Goal: Task Accomplishment & Management: Use online tool/utility

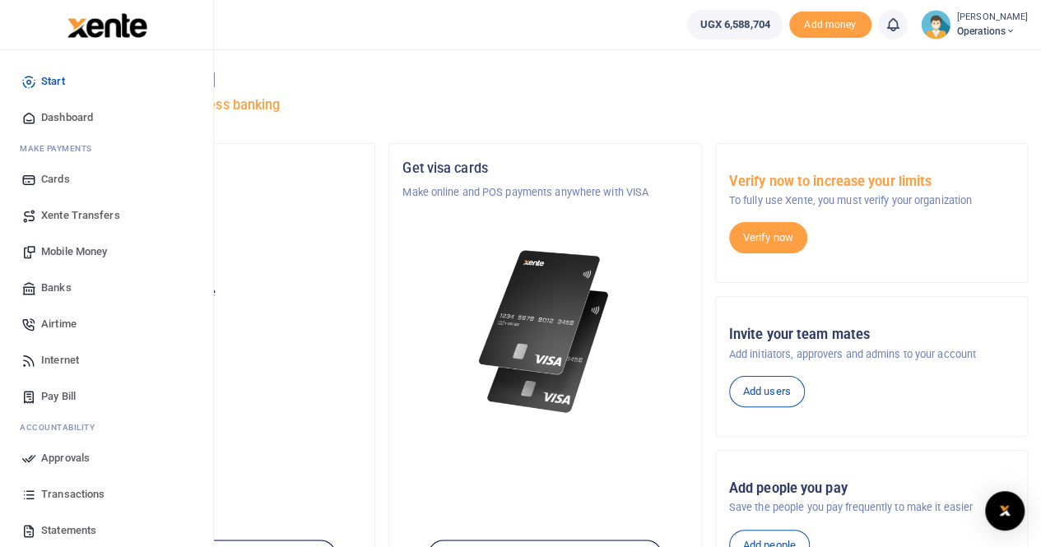
click at [67, 253] on span "Mobile Money" at bounding box center [74, 252] width 66 height 16
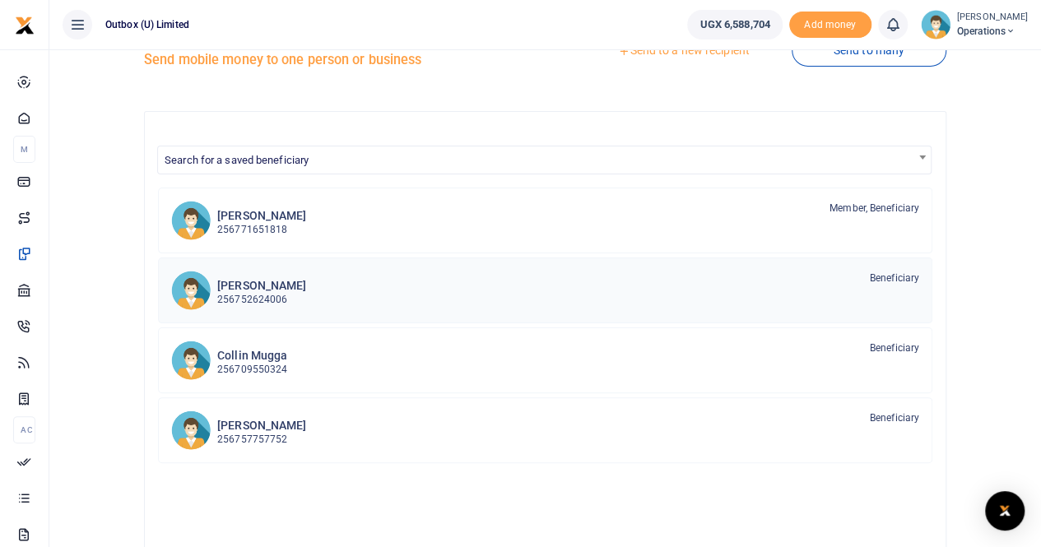
scroll to position [82, 0]
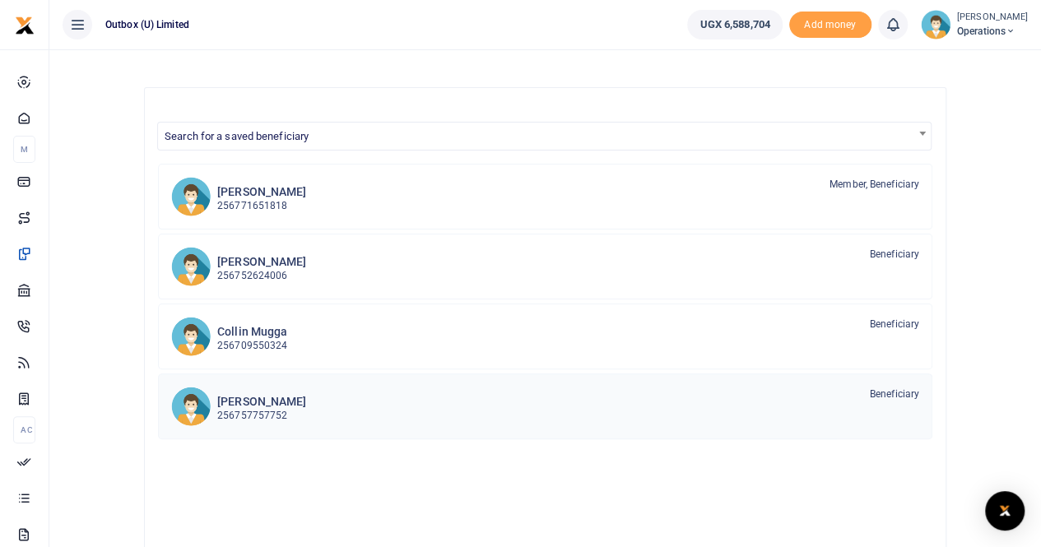
click at [490, 401] on div "[PERSON_NAME] 256757757752 Beneficiary" at bounding box center [568, 406] width 702 height 38
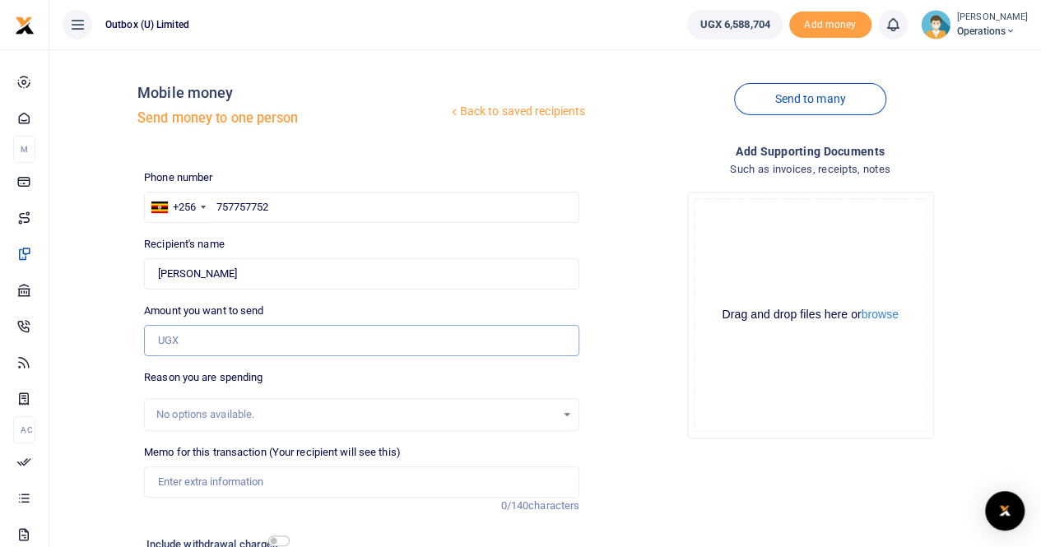
click at [228, 342] on input "Amount you want to send" at bounding box center [361, 340] width 435 height 31
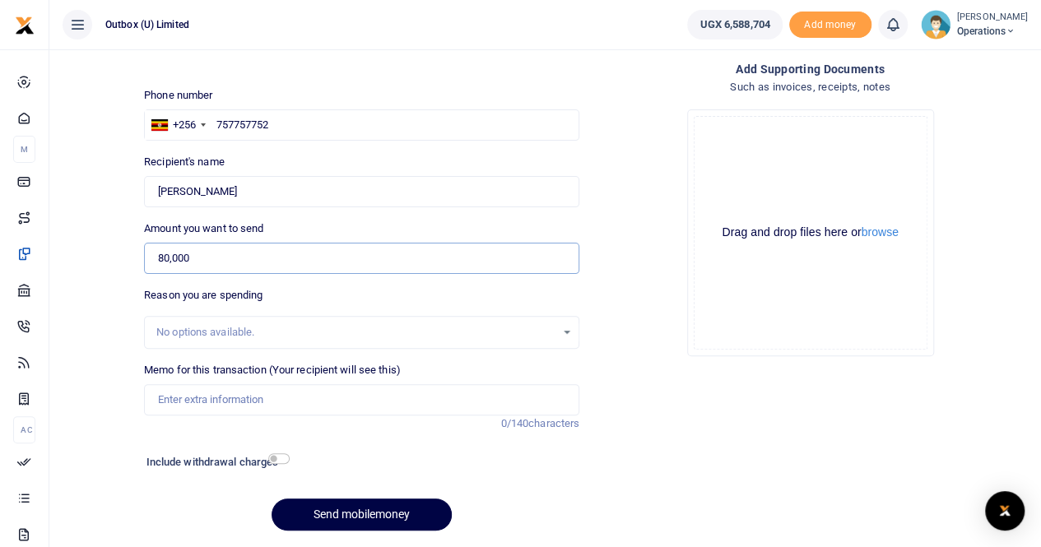
type input "80,000"
click at [234, 405] on input "Memo for this transaction (Your recipient will see this)" at bounding box center [361, 399] width 435 height 31
type input "1"
type input "0"
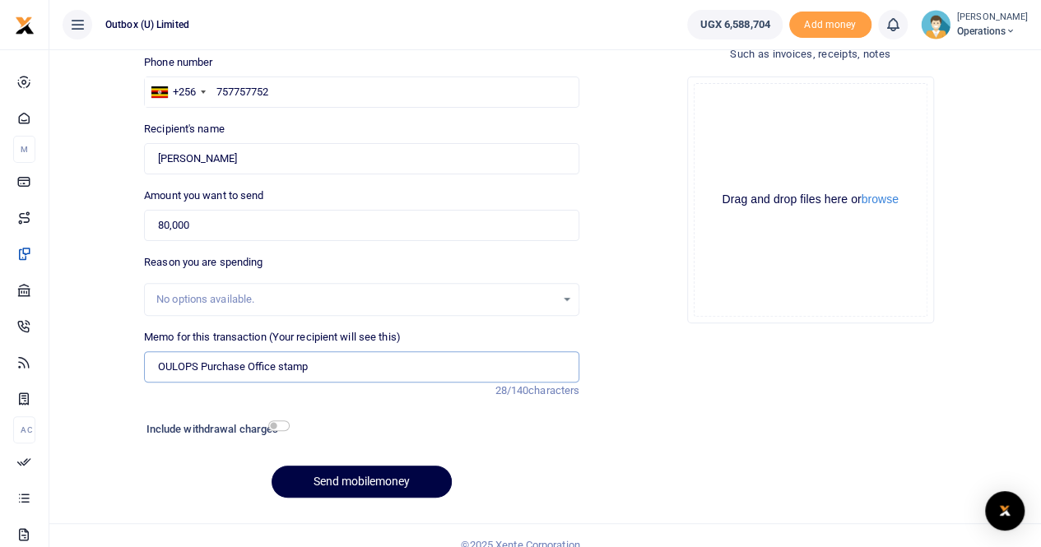
scroll to position [133, 0]
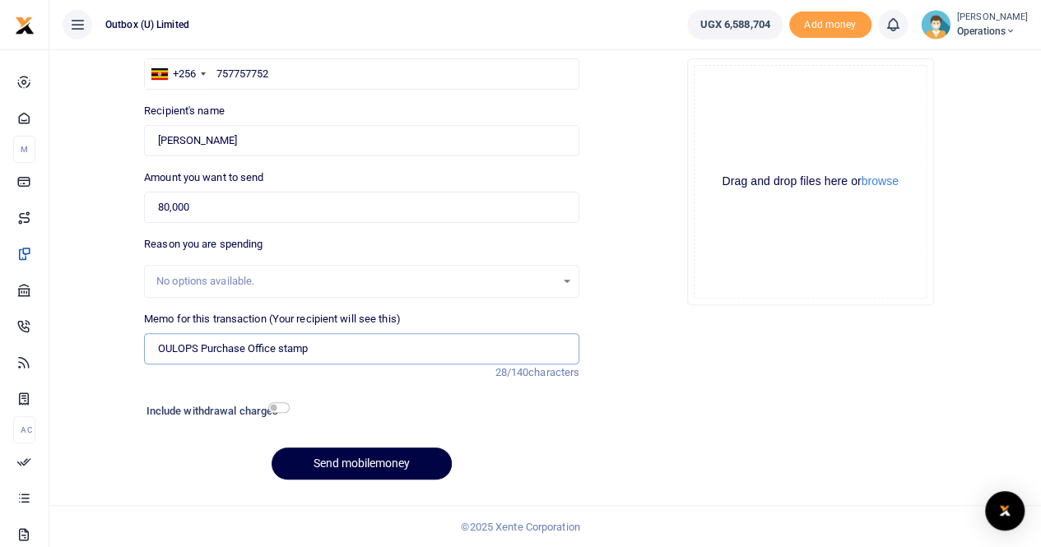
type input "OULOPS Purchase Office stamp"
click at [281, 408] on input "checkbox" at bounding box center [278, 407] width 21 height 11
checkbox input "true"
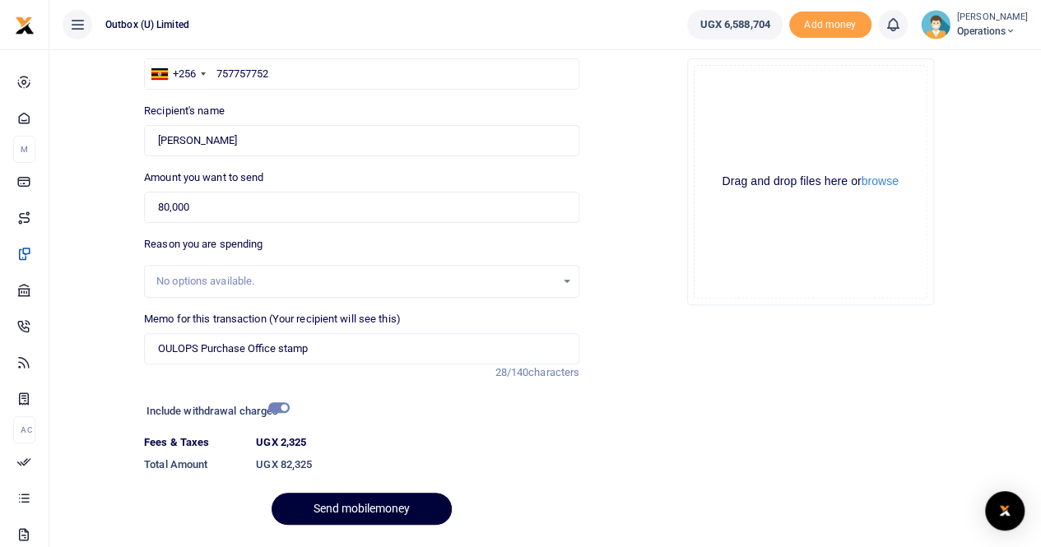
click at [355, 503] on button "Send mobilemoney" at bounding box center [362, 509] width 180 height 32
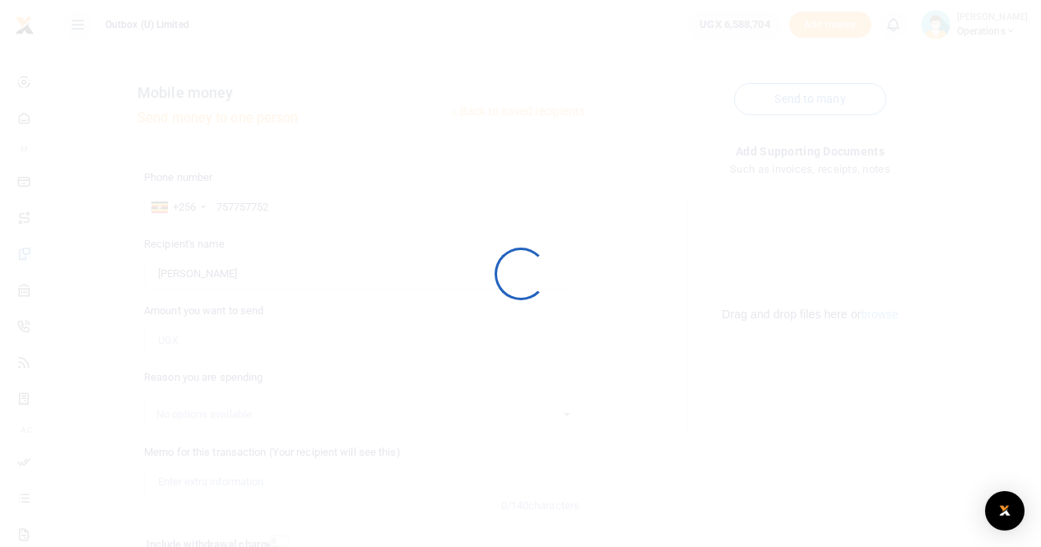
scroll to position [133, 0]
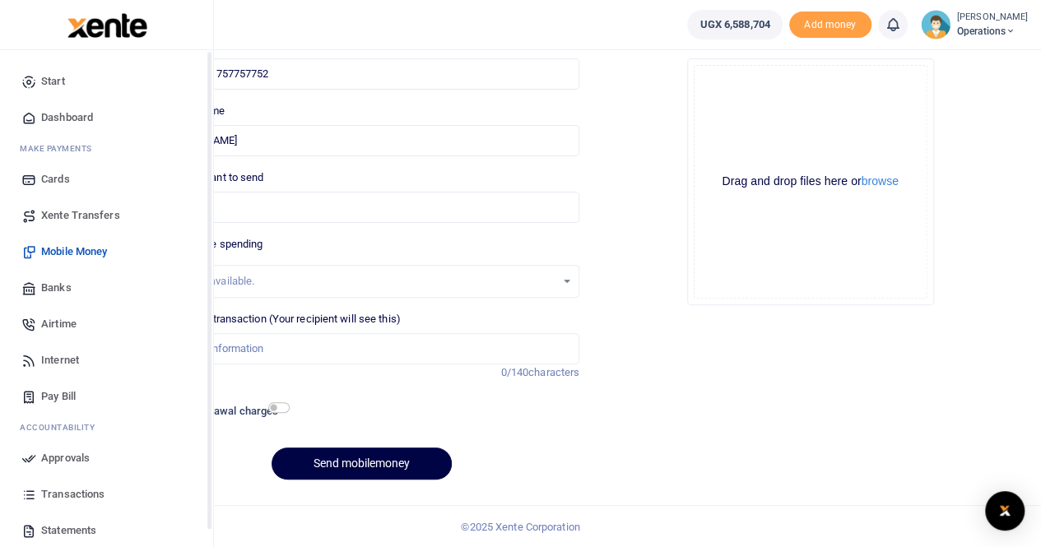
click at [67, 121] on span "Dashboard" at bounding box center [67, 117] width 52 height 16
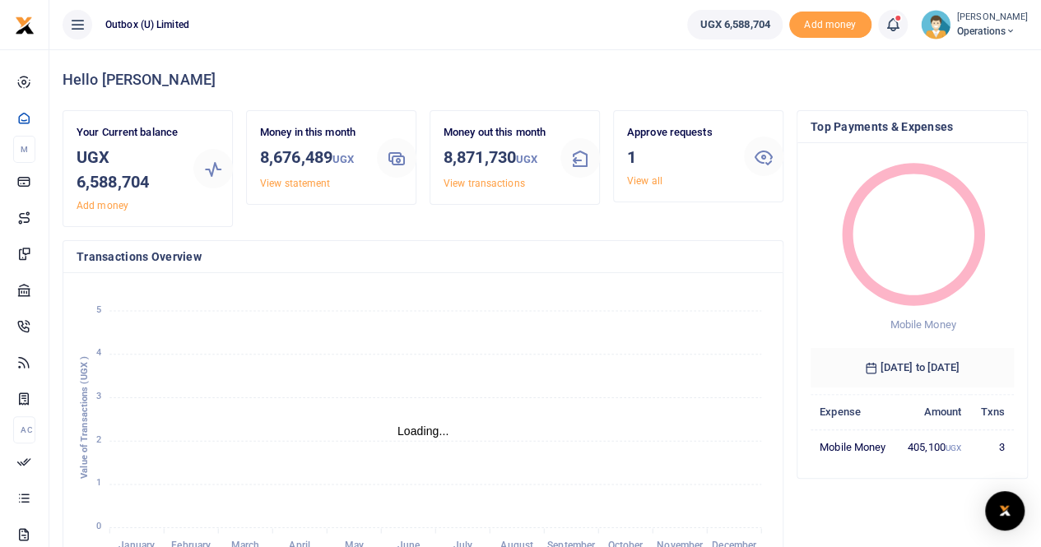
scroll to position [13, 13]
click at [649, 177] on link "View all" at bounding box center [644, 181] width 35 height 12
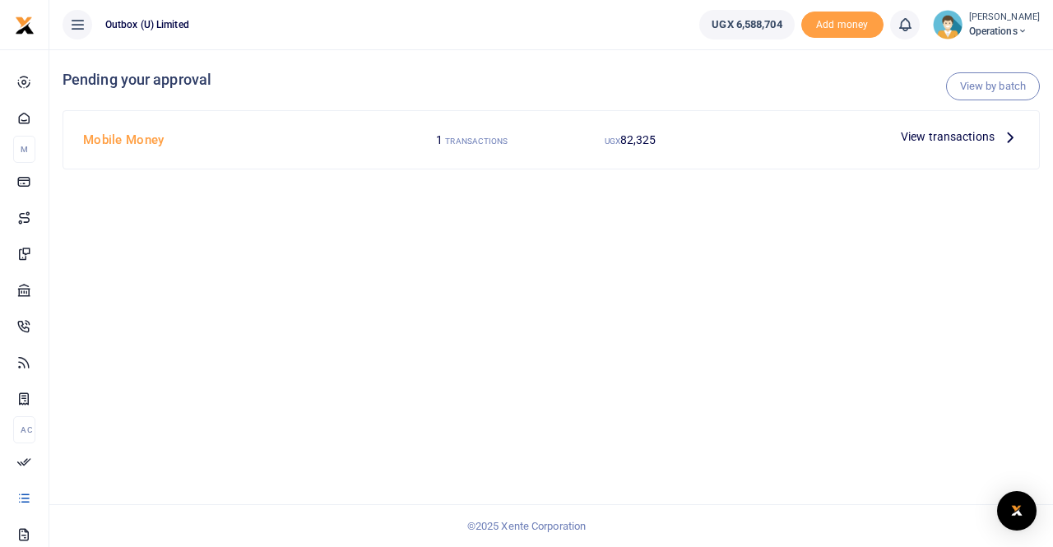
click at [927, 146] on div at bounding box center [526, 273] width 1053 height 547
click at [987, 137] on span "View transactions" at bounding box center [948, 137] width 94 height 18
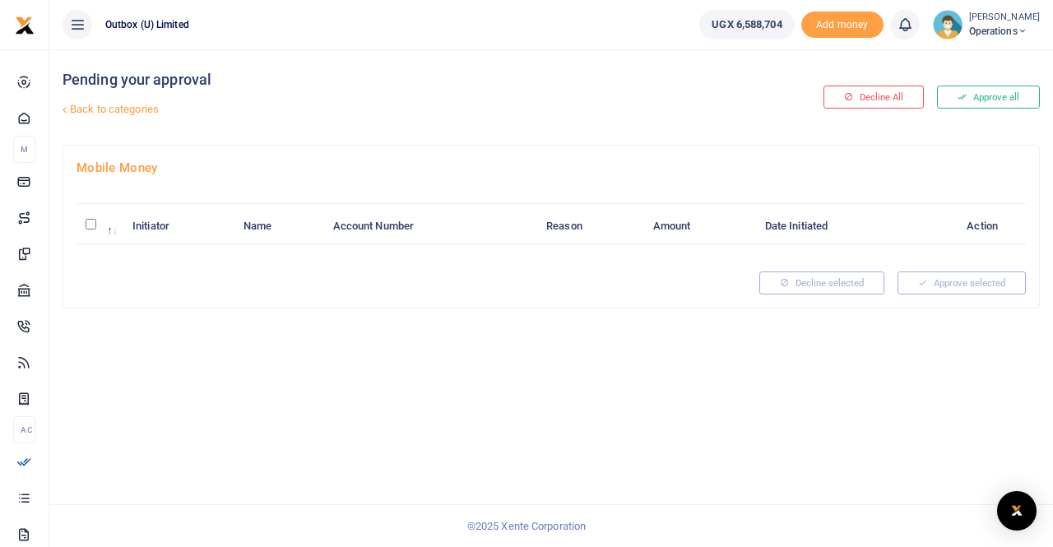
click at [90, 225] on input "\a \a : activate to sort column descending" at bounding box center [91, 224] width 11 height 11
checkbox input "true"
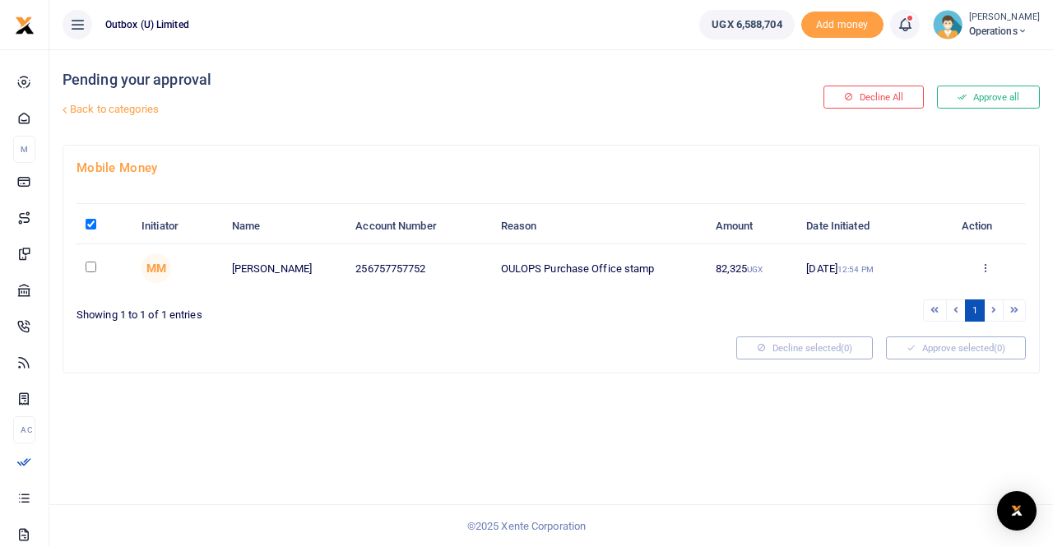
click at [91, 264] on input "checkbox" at bounding box center [91, 267] width 11 height 11
checkbox input "true"
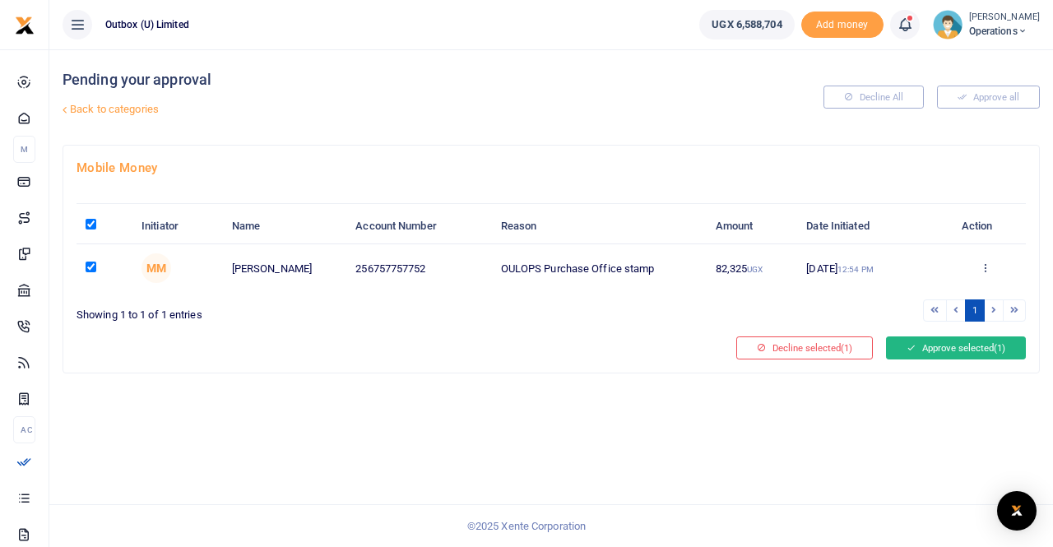
click at [940, 348] on button "Approve selected (1)" at bounding box center [956, 347] width 140 height 23
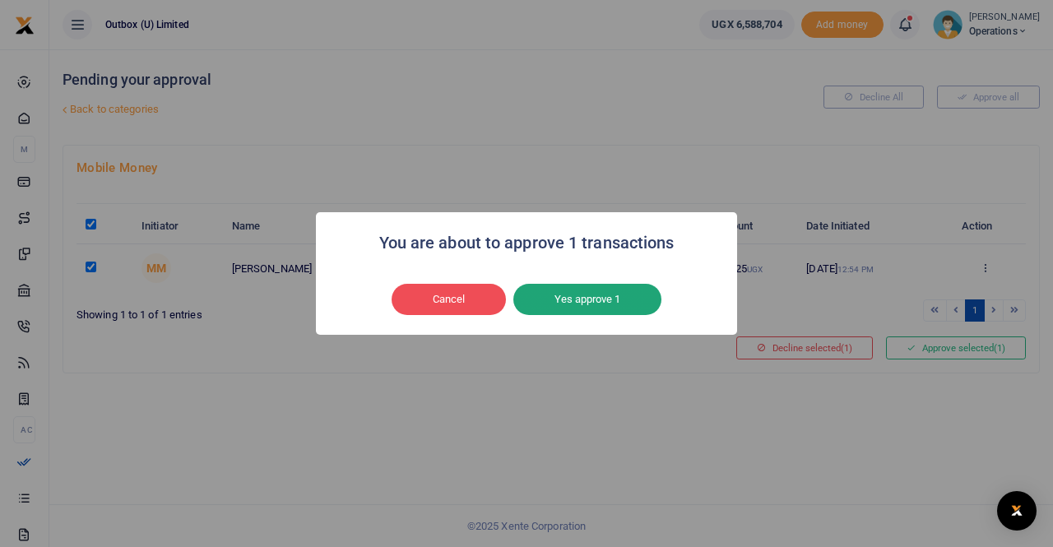
click at [607, 299] on button "Yes approve 1" at bounding box center [587, 299] width 148 height 31
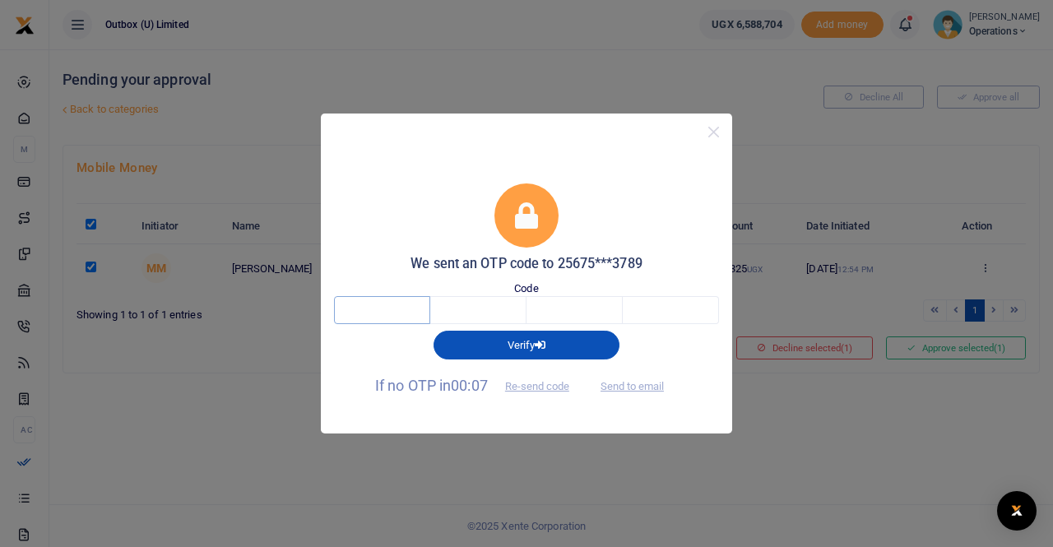
click at [375, 307] on input "text" at bounding box center [382, 310] width 96 height 28
type input "7"
type input "6"
type input "9"
type input "8"
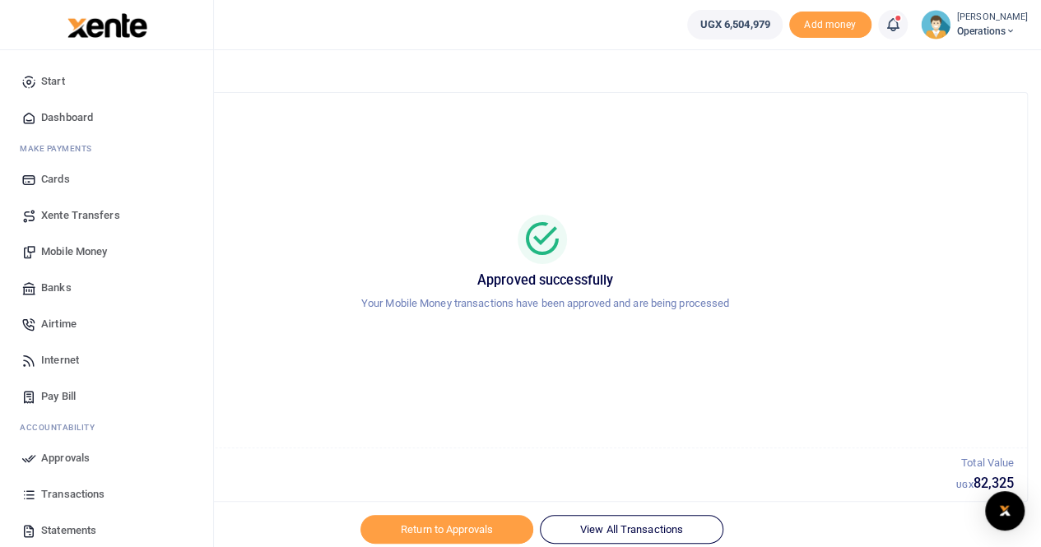
click at [56, 120] on span "Dashboard" at bounding box center [67, 117] width 52 height 16
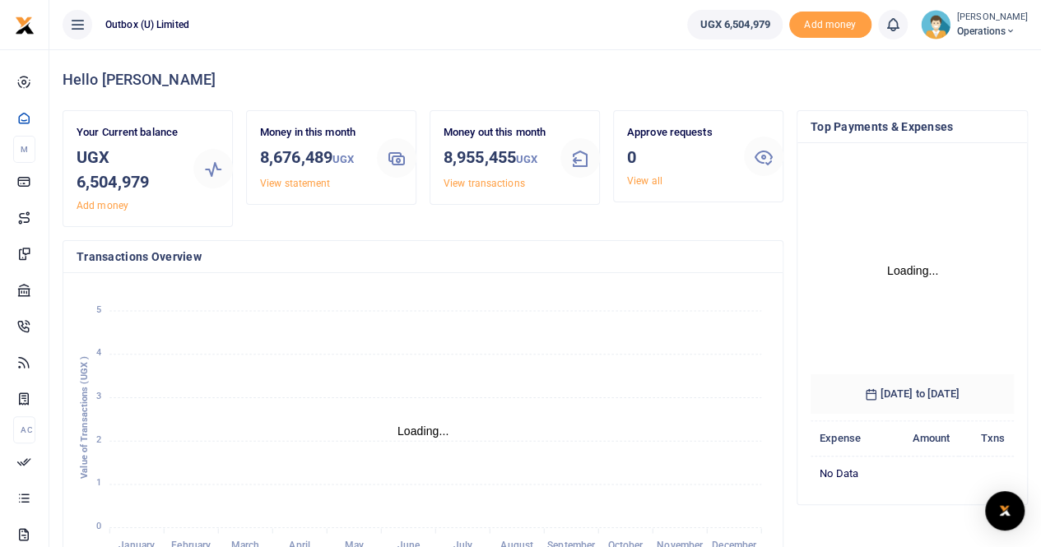
scroll to position [230, 191]
click at [1002, 30] on span "Operations" at bounding box center [992, 31] width 71 height 15
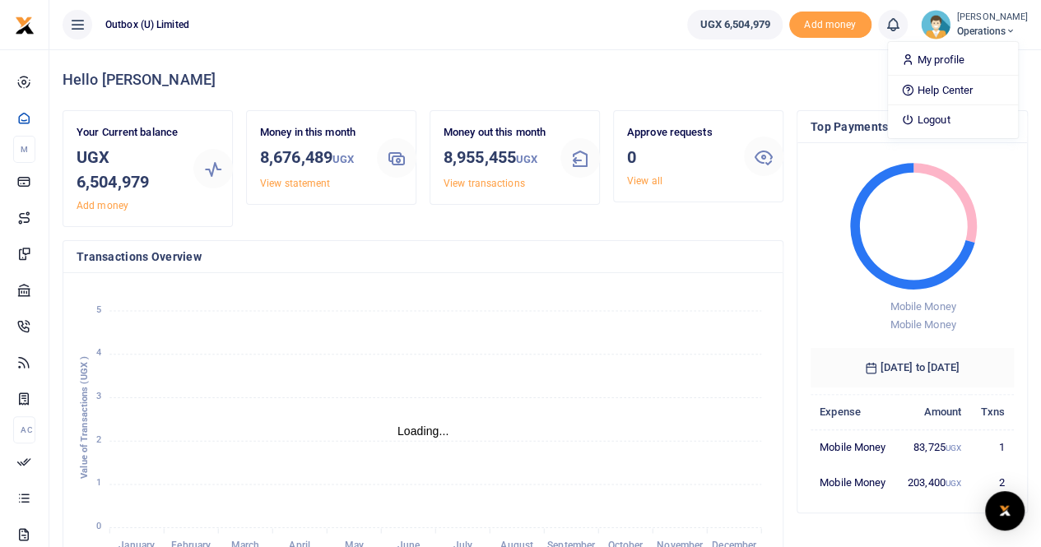
scroll to position [13, 13]
click at [962, 114] on link "Logout" at bounding box center [953, 120] width 130 height 23
